Goal: Information Seeking & Learning: Learn about a topic

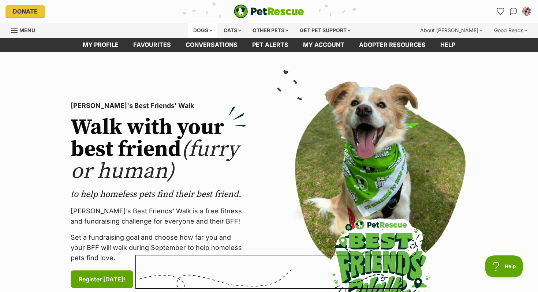
click at [188, 27] on div "Dogs" at bounding box center [202, 30] width 29 height 15
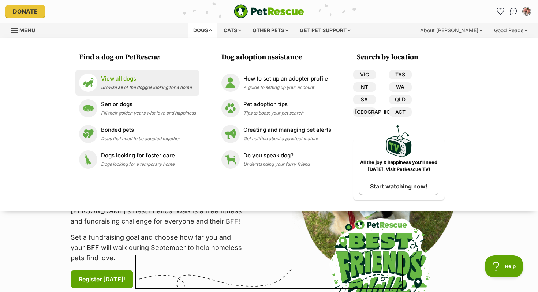
click at [130, 82] on p "View all dogs" at bounding box center [146, 79] width 91 height 8
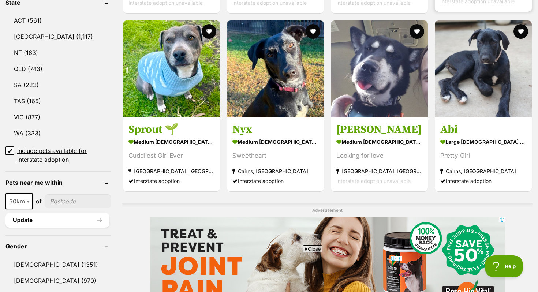
scroll to position [396, 0]
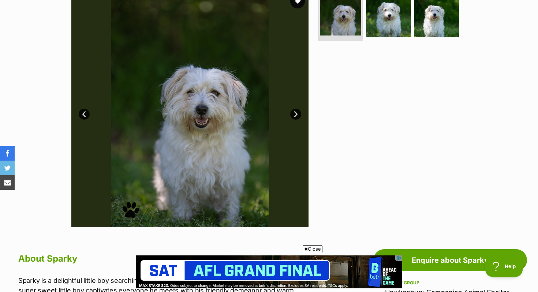
scroll to position [404, 0]
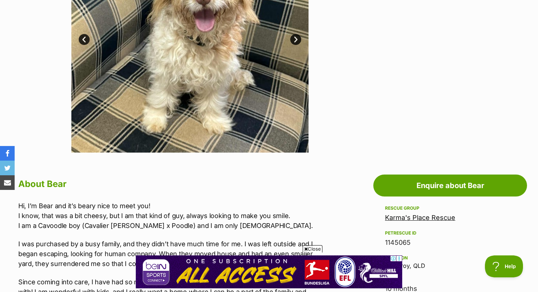
scroll to position [138, 0]
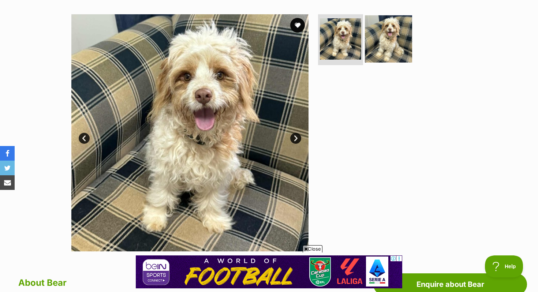
click at [390, 36] on img at bounding box center [388, 38] width 47 height 47
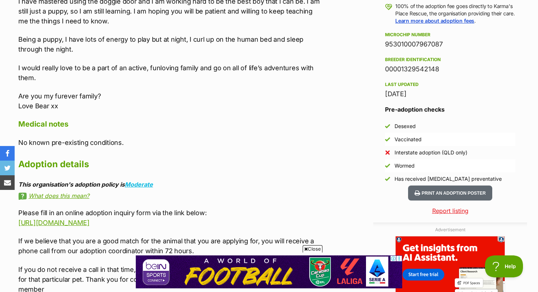
scroll to position [570, 0]
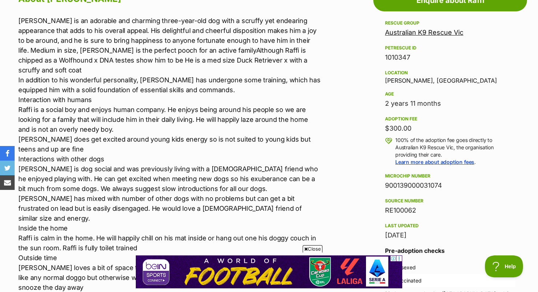
scroll to position [399, 0]
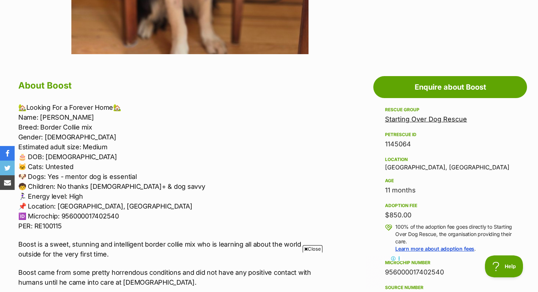
scroll to position [366, 0]
